Goal: Use online tool/utility: Utilize a website feature to perform a specific function

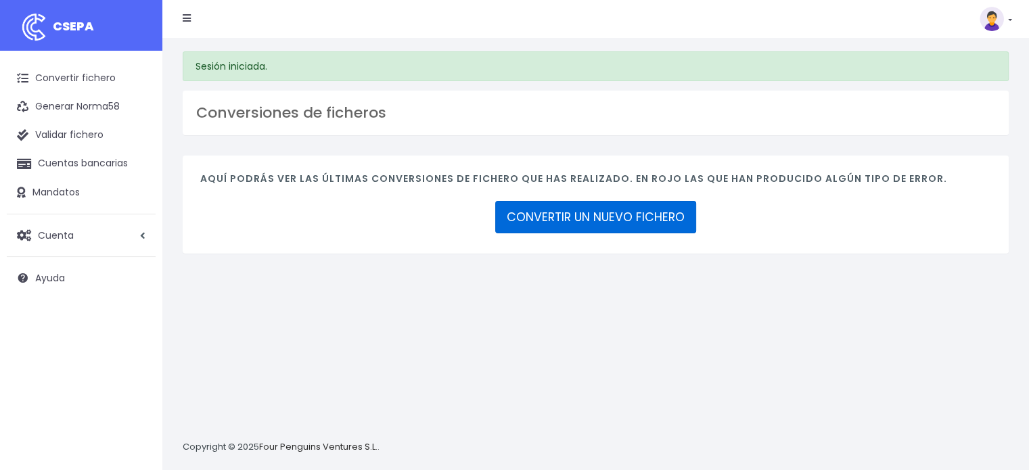
click at [634, 229] on link "CONVERTIR UN NUEVO FICHERO" at bounding box center [595, 217] width 201 height 32
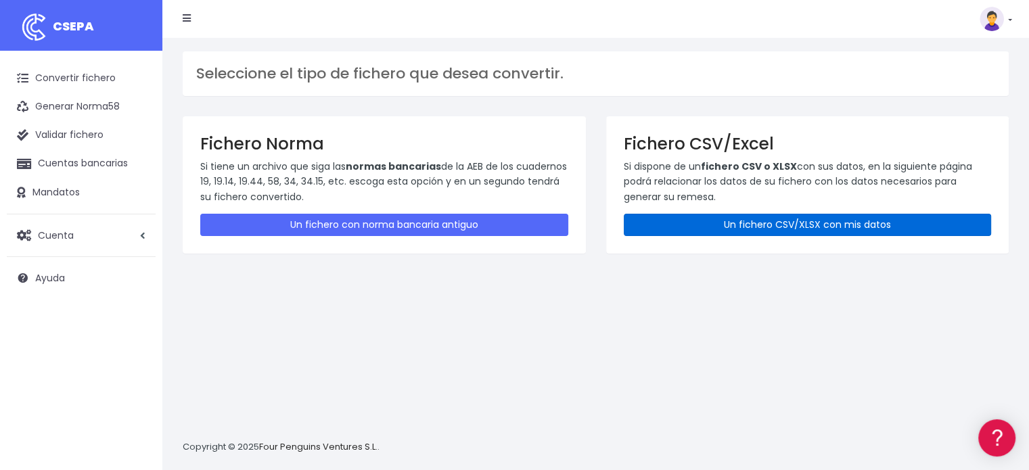
click at [730, 228] on link "Un fichero CSV/XLSX con mis datos" at bounding box center [808, 225] width 368 height 22
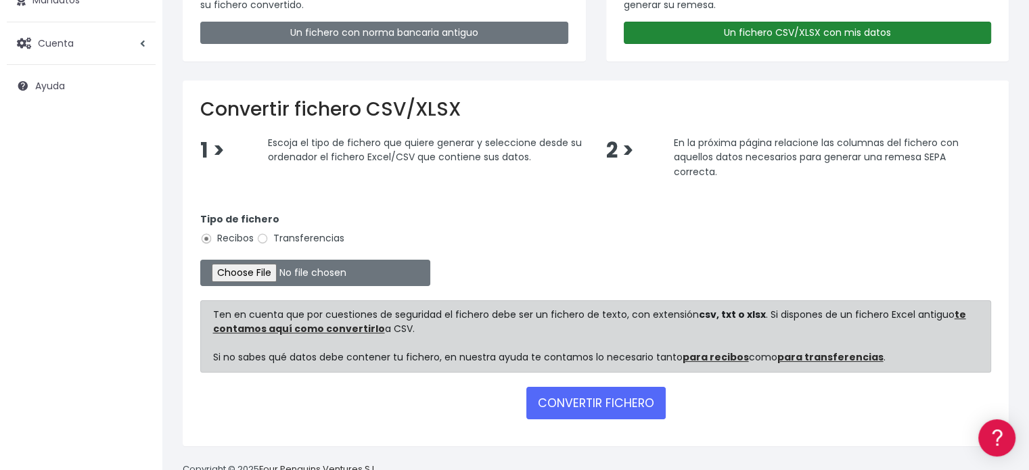
scroll to position [203, 0]
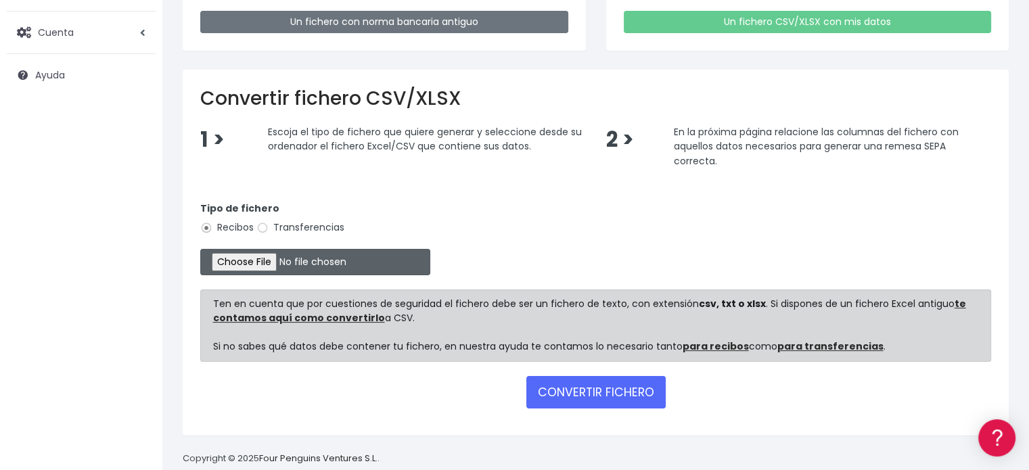
click at [251, 260] on input "file" at bounding box center [315, 262] width 230 height 26
click at [284, 254] on input "file" at bounding box center [315, 262] width 230 height 26
type input "C:\fakepath\Remesa minicole sep25.csv"
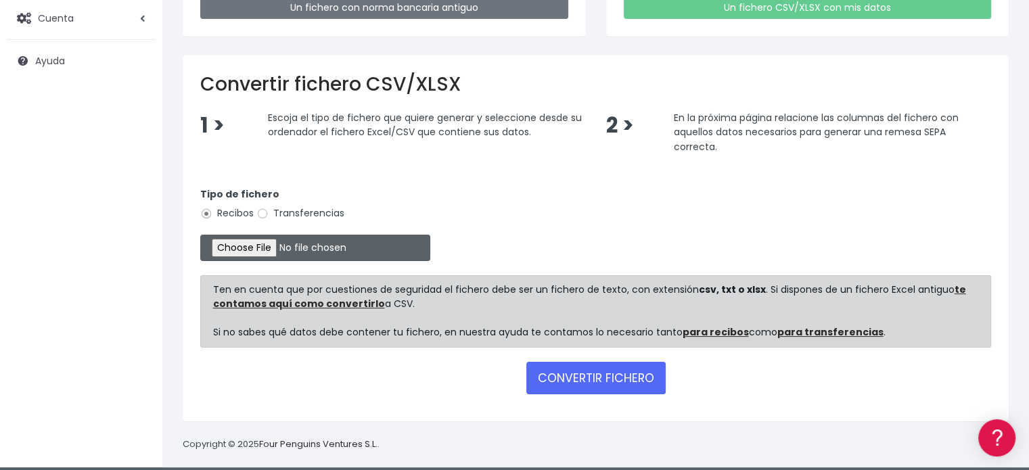
scroll to position [225, 0]
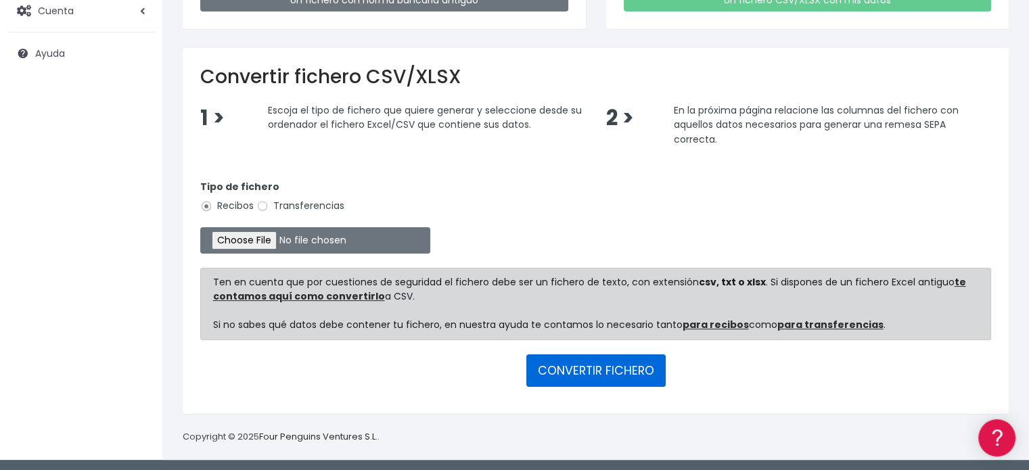
click at [620, 363] on button "CONVERTIR FICHERO" at bounding box center [595, 370] width 139 height 32
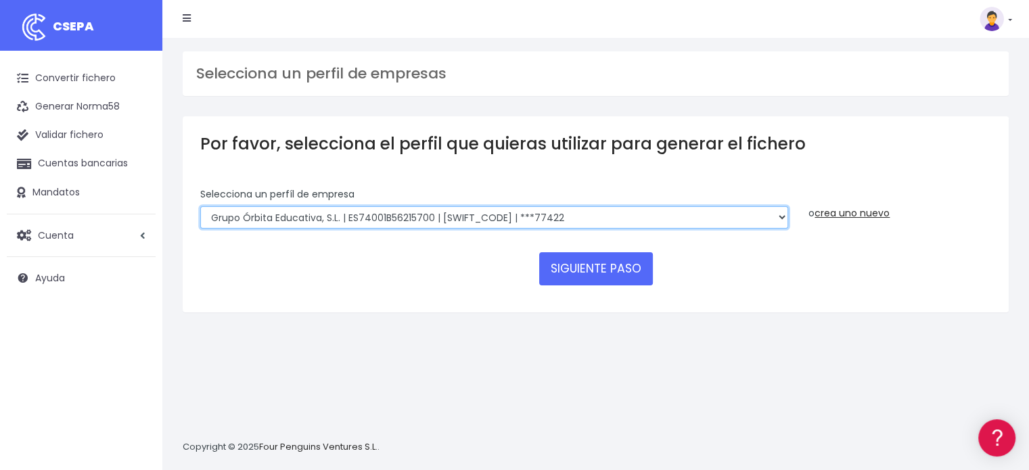
click at [699, 213] on select "Grupo Órbita Educativa, S.L. | ES74001B56215700 | BCOEESMM159 | ***77422" at bounding box center [494, 217] width 588 height 23
click at [200, 206] on select "Grupo Órbita Educativa, S.L. | ES74001B56215700 | BCOEESMM159 | ***77422" at bounding box center [494, 217] width 588 height 23
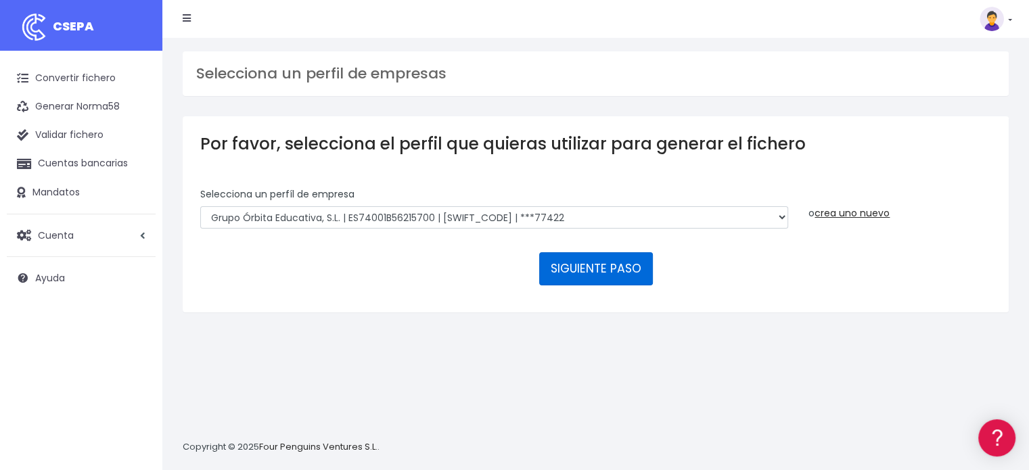
click at [614, 267] on button "SIGUIENTE PASO" at bounding box center [596, 268] width 114 height 32
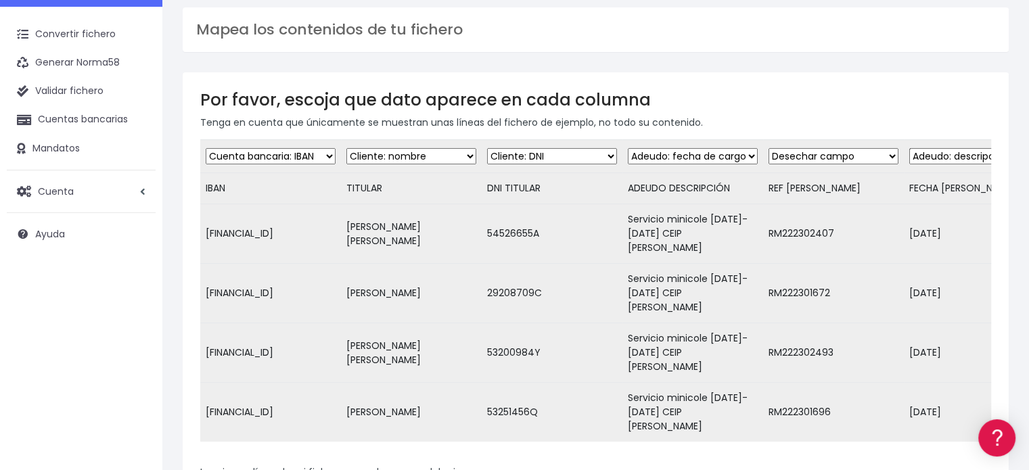
scroll to position [68, 0]
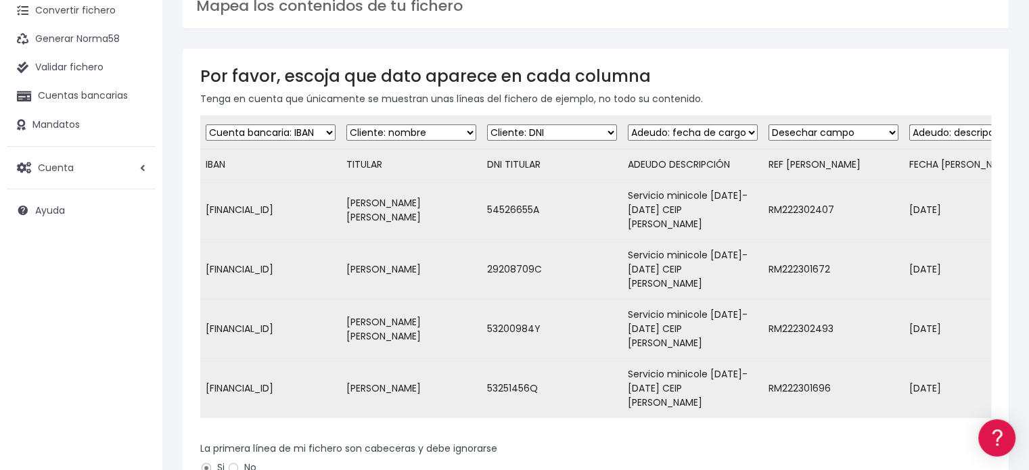
click at [754, 133] on select "Desechar campo Cliente: nombre Cliente: DNI Cliente: Email Cliente: Dirección C…" at bounding box center [693, 132] width 130 height 16
select select "description"
click at [634, 124] on select "Desechar campo Cliente: nombre Cliente: DNI Cliente: Email Cliente: Dirección C…" at bounding box center [693, 132] width 130 height 16
click at [880, 136] on select "Desechar campo Cliente: nombre Cliente: DNI Cliente: Email Cliente: Dirección C…" at bounding box center [833, 132] width 130 height 16
select select "mandate_reference"
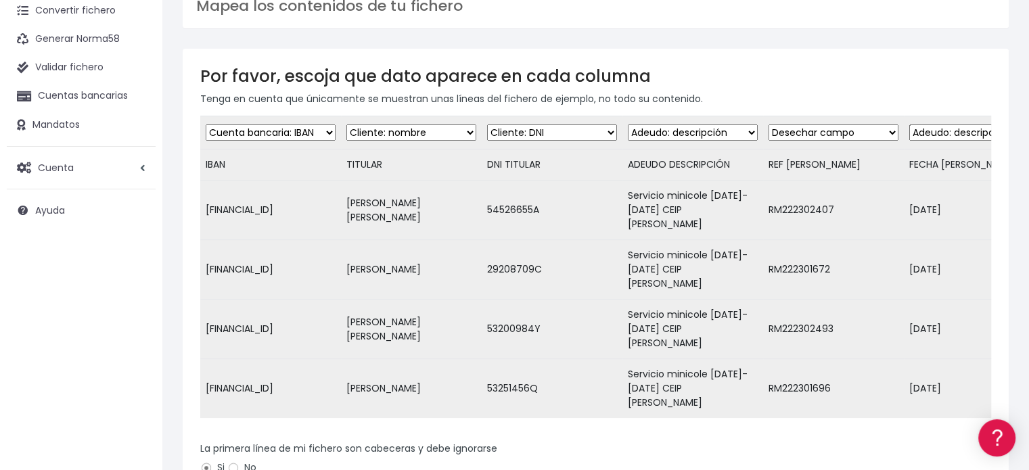
click at [774, 124] on select "Desechar campo Cliente: nombre Cliente: DNI Cliente: Email Cliente: Dirección C…" at bounding box center [833, 132] width 130 height 16
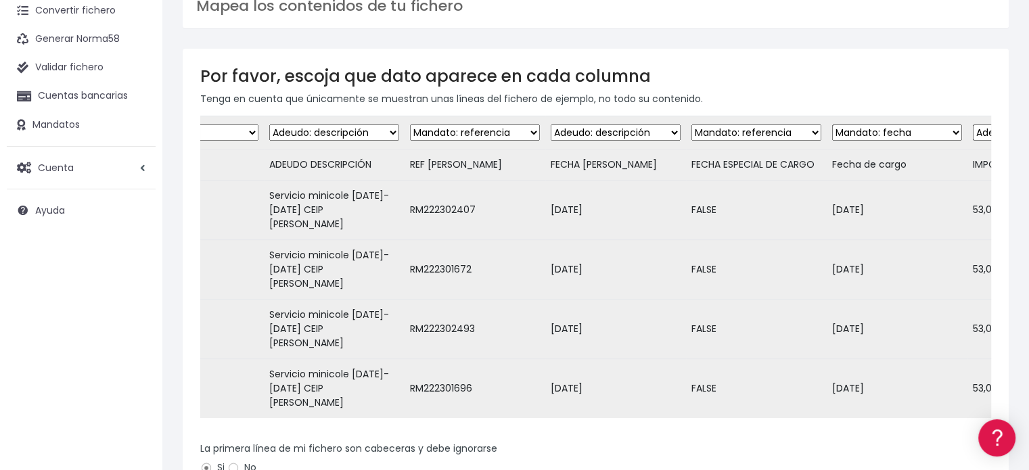
scroll to position [0, 367]
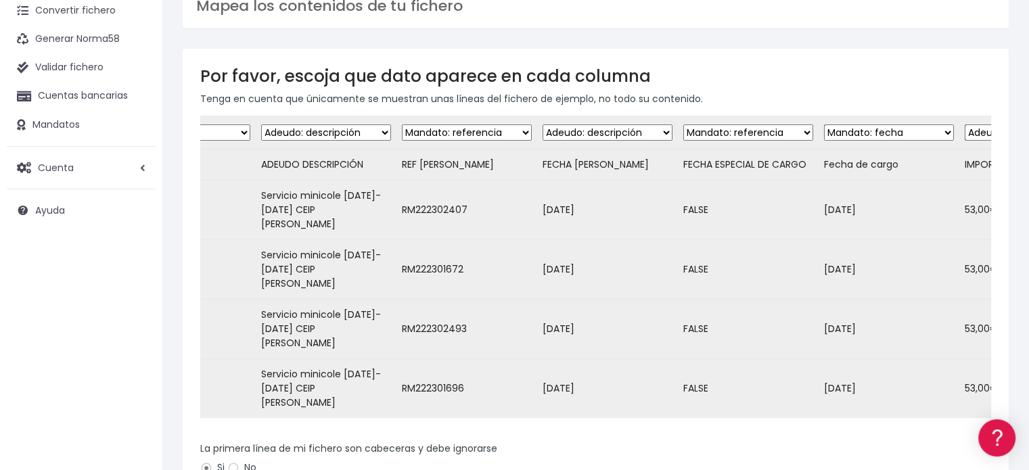
click at [663, 129] on select "Desechar campo Cliente: nombre Cliente: DNI Cliente: Email Cliente: Dirección C…" at bounding box center [607, 132] width 130 height 16
select select "mandate_signed_at"
click at [547, 124] on select "Desechar campo Cliente: nombre Cliente: DNI Cliente: Email Cliente: Dirección C…" at bounding box center [607, 132] width 130 height 16
click at [807, 133] on select "Desechar campo Cliente: nombre Cliente: DNI Cliente: Email Cliente: Dirección C…" at bounding box center [748, 132] width 130 height 16
select select "dismiss"
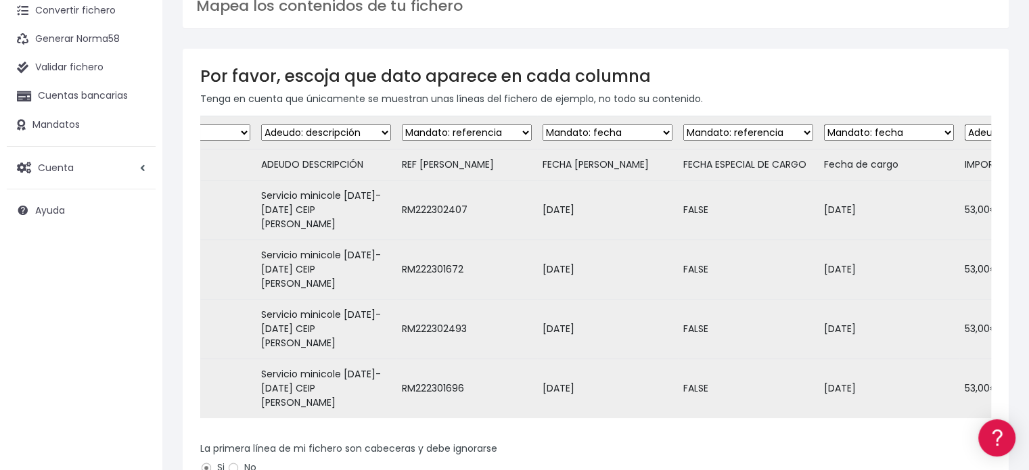
click at [687, 124] on select "Desechar campo Cliente: nombre Cliente: DNI Cliente: Email Cliente: Dirección C…" at bounding box center [748, 132] width 130 height 16
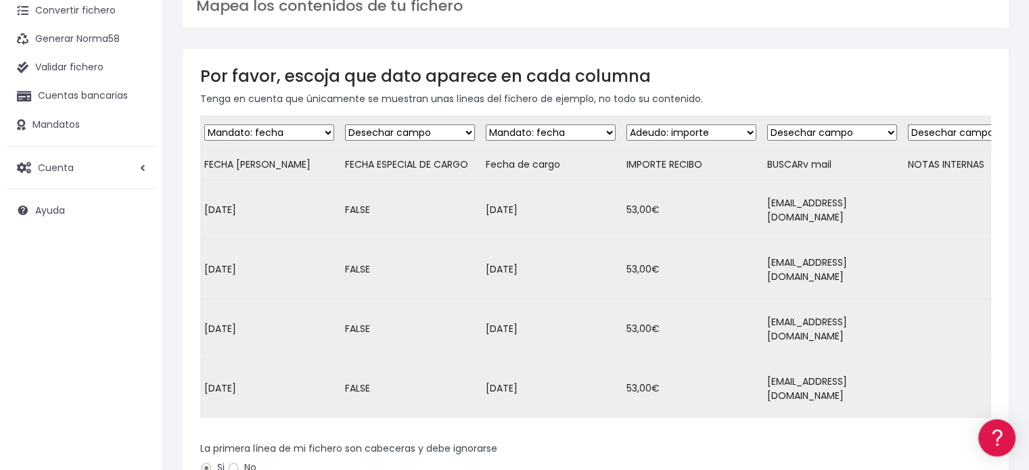
scroll to position [0, 722]
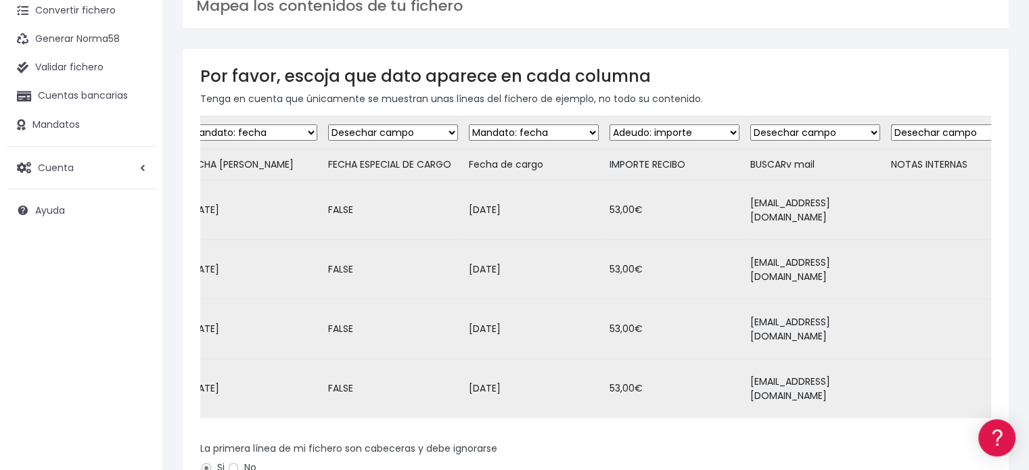
click at [598, 135] on select "Desechar campo Cliente: nombre Cliente: DNI Cliente: Email Cliente: Dirección C…" at bounding box center [534, 132] width 130 height 16
select select "date"
click at [472, 124] on select "Desechar campo Cliente: nombre Cliente: DNI Cliente: Email Cliente: Dirección C…" at bounding box center [534, 132] width 130 height 16
click at [739, 131] on select "Desechar campo Cliente: nombre Cliente: DNI Cliente: Email Cliente: Dirección C…" at bounding box center [674, 132] width 130 height 16
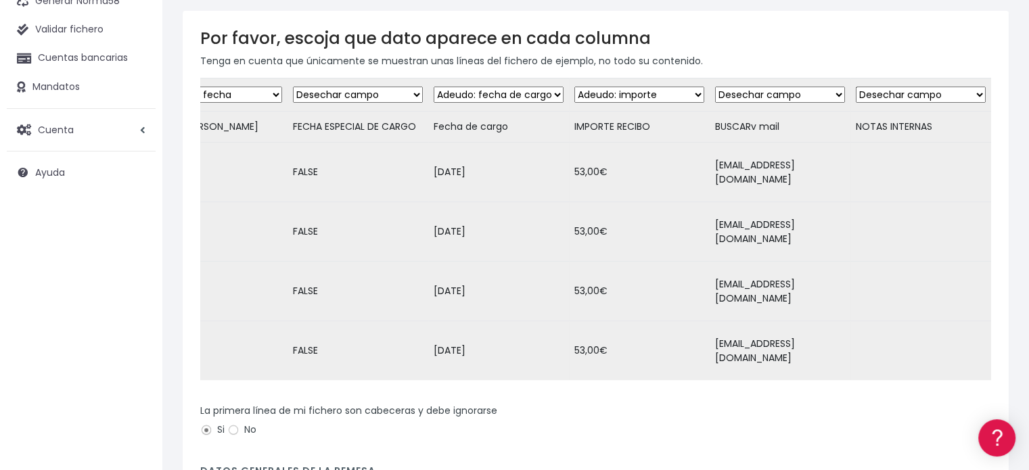
scroll to position [103, 0]
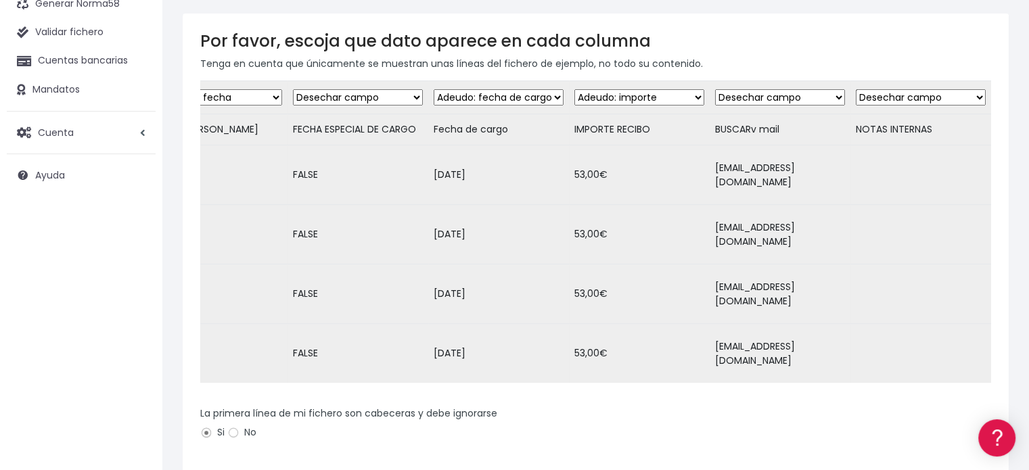
click at [814, 93] on select "Desechar campo Cliente: nombre Cliente: DNI Cliente: Email Cliente: Dirección C…" at bounding box center [780, 97] width 130 height 16
click at [715, 89] on select "Desechar campo Cliente: nombre Cliente: DNI Cliente: Email Cliente: Dirección C…" at bounding box center [780, 97] width 130 height 16
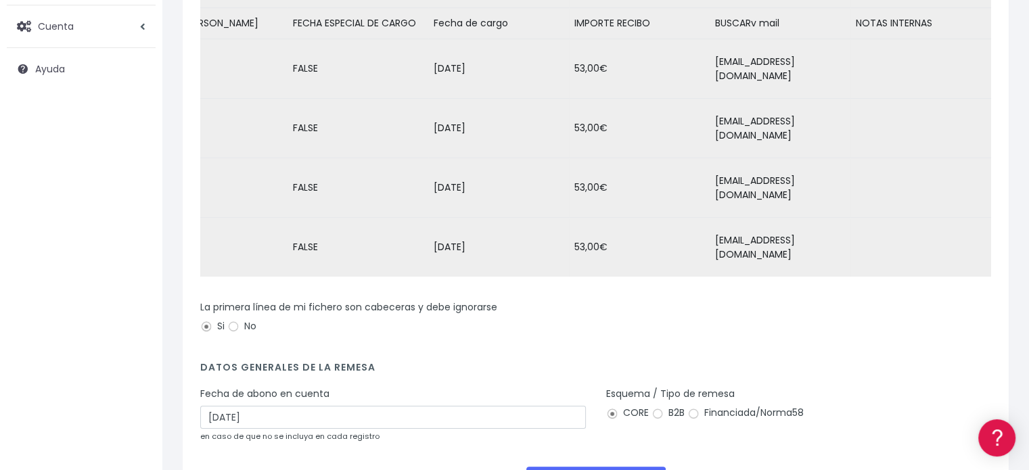
scroll to position [275, 0]
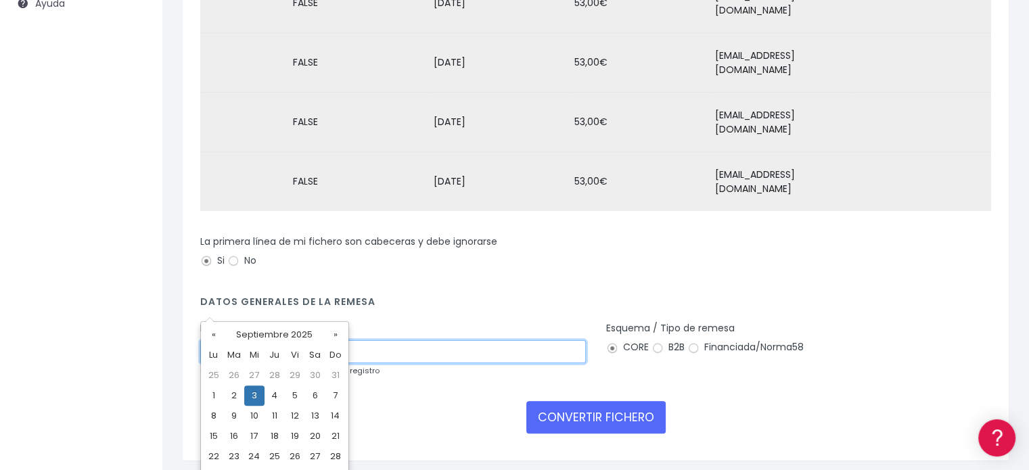
click at [222, 340] on input "03/09/2025" at bounding box center [393, 351] width 386 height 23
click at [233, 390] on td "2" at bounding box center [234, 396] width 20 height 20
type input "02/09/2025"
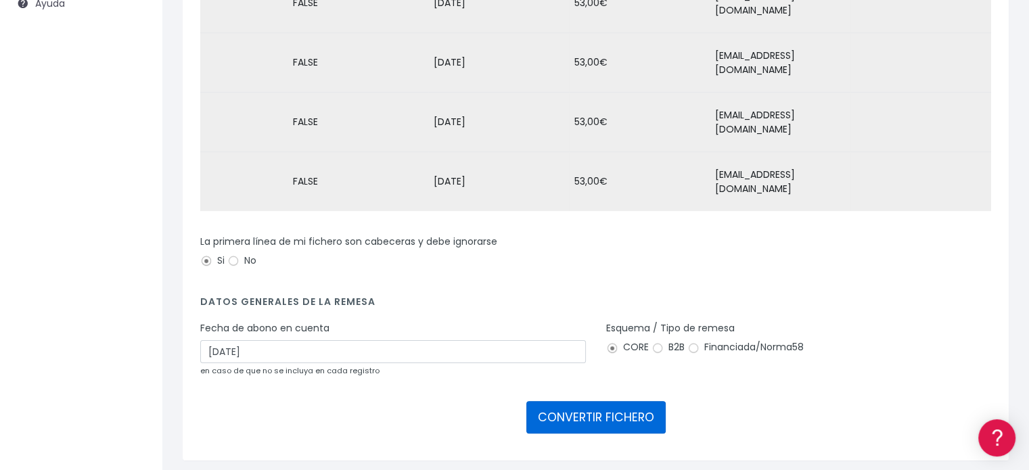
click at [600, 401] on button "CONVERTIR FICHERO" at bounding box center [595, 417] width 139 height 32
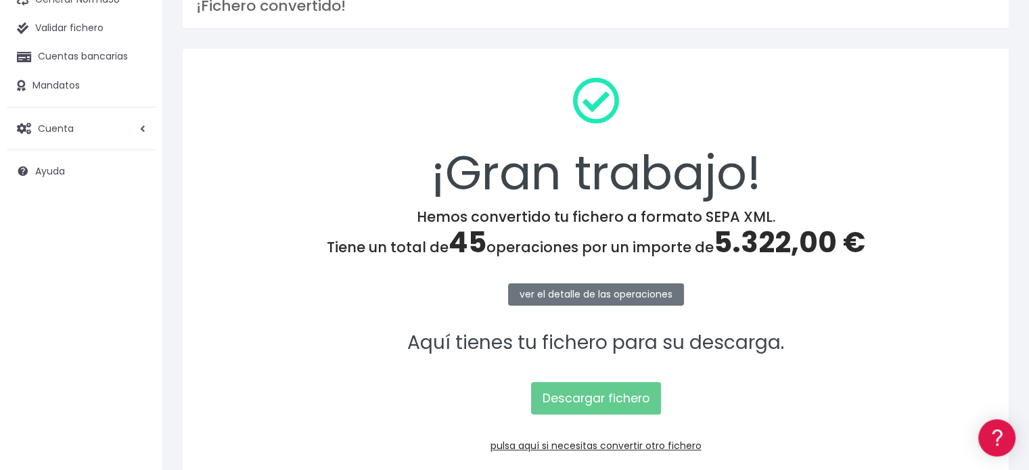
scroll to position [135, 0]
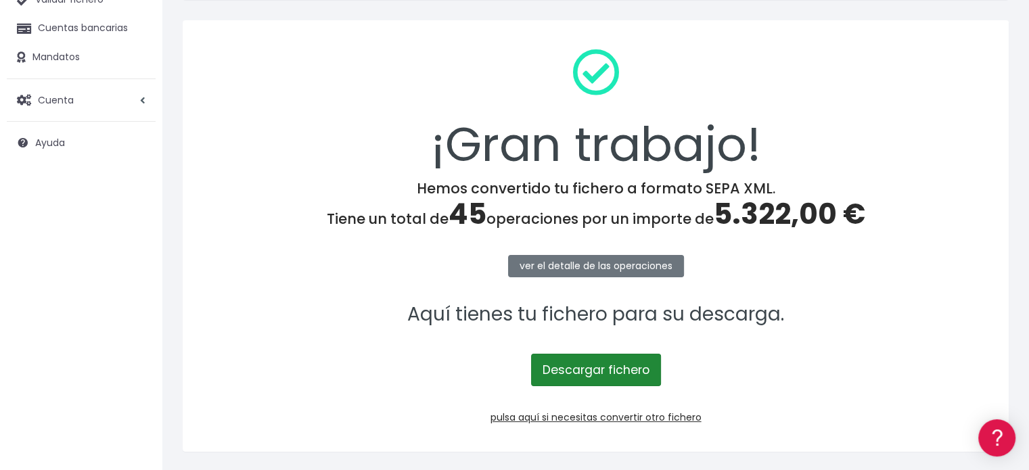
click at [599, 369] on link "Descargar fichero" at bounding box center [596, 370] width 130 height 32
